Goal: Navigation & Orientation: Find specific page/section

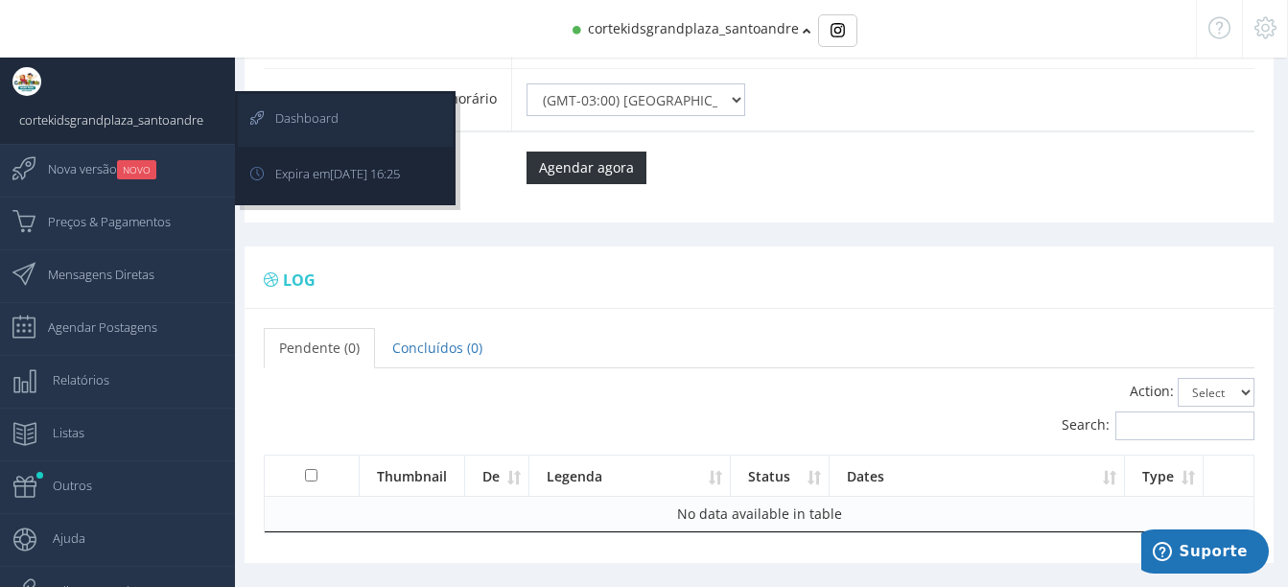
click at [274, 130] on span "Dashboard" at bounding box center [297, 118] width 82 height 48
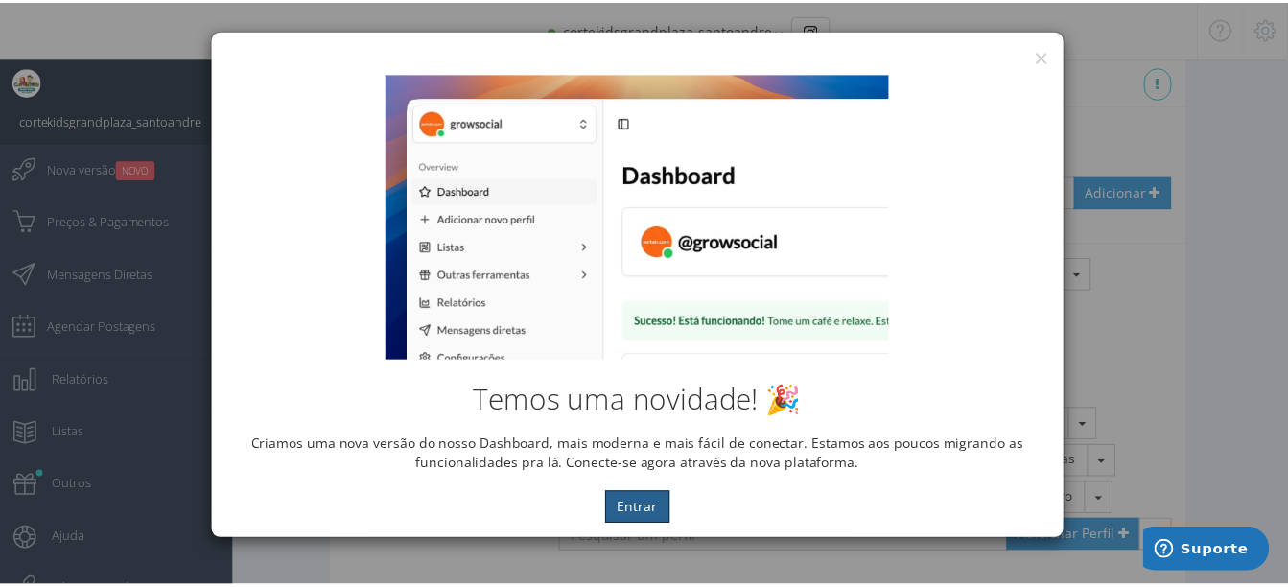
scroll to position [1168, 0]
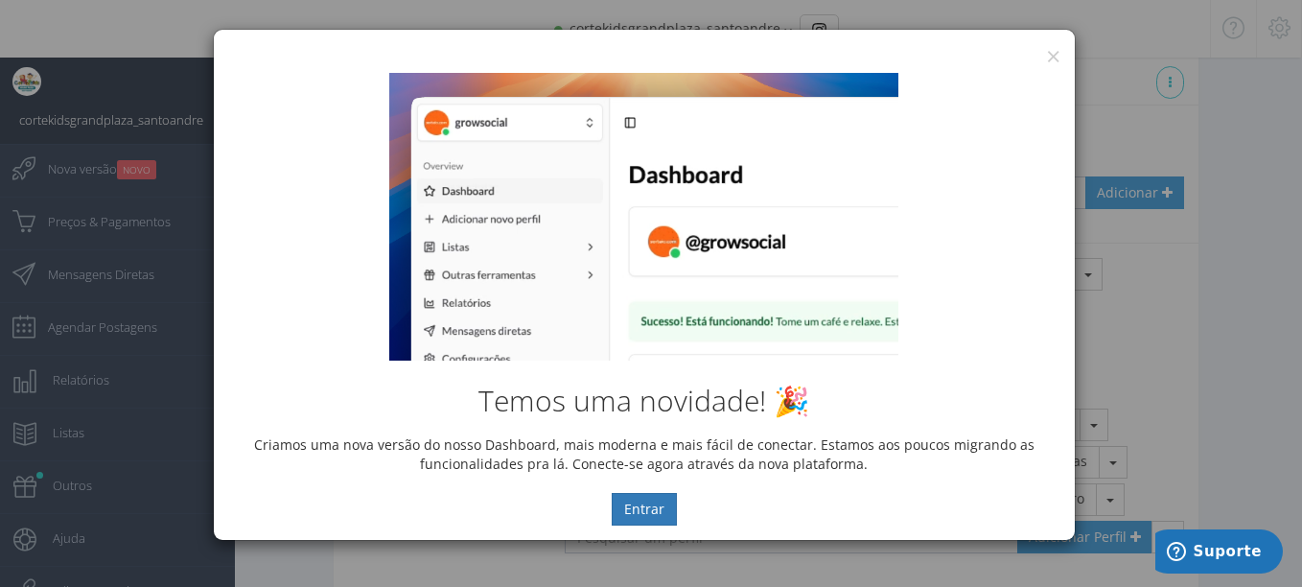
click at [1049, 59] on div "Temos uma novidade! 🎉 Criamos uma nova versão do nosso Dashboard, mais moderna …" at bounding box center [644, 299] width 861 height 481
click at [1154, 246] on div "× IG Grow Social Temos uma novidade! 🎉 Criamos uma nova versão do nosso Dashboa…" at bounding box center [651, 293] width 1302 height 587
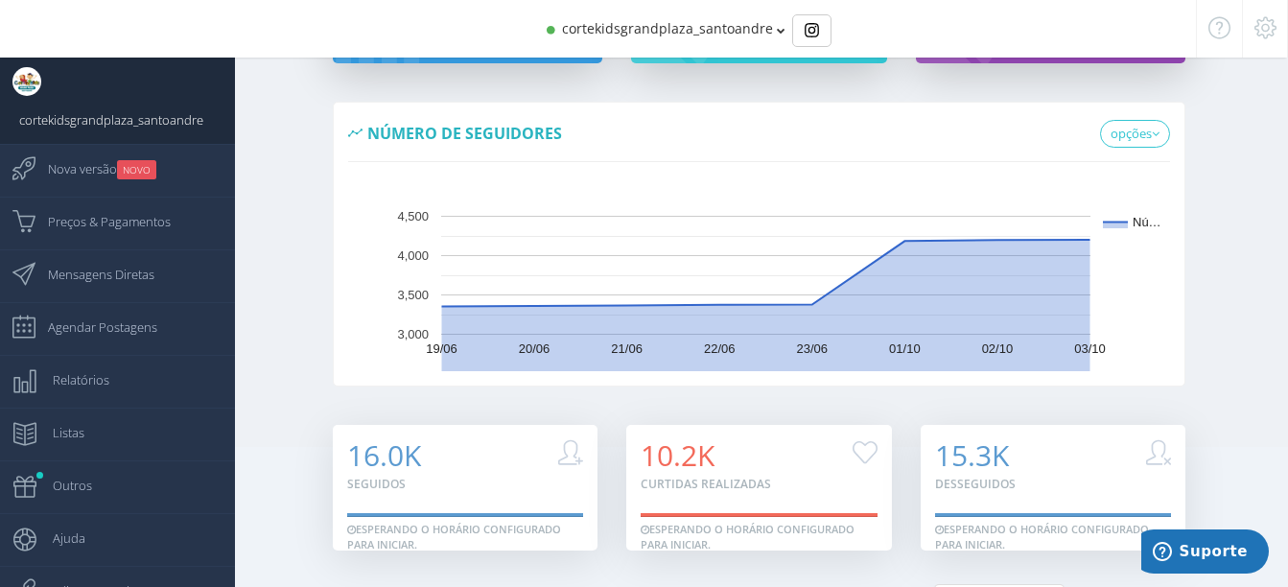
scroll to position [160, 0]
